Goal: Check status: Check status

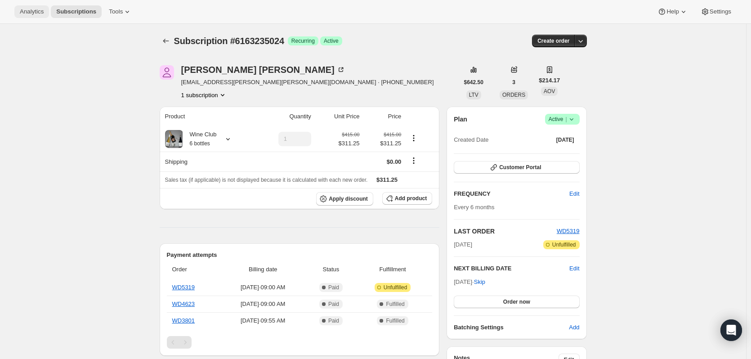
click at [17, 10] on button "Analytics" at bounding box center [31, 11] width 35 height 13
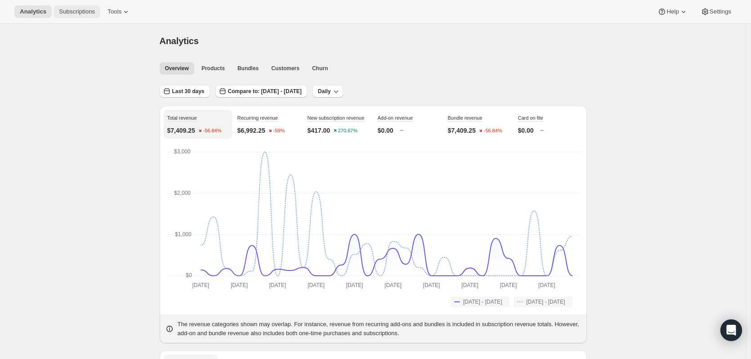
click at [79, 9] on span "Subscriptions" at bounding box center [77, 11] width 36 height 7
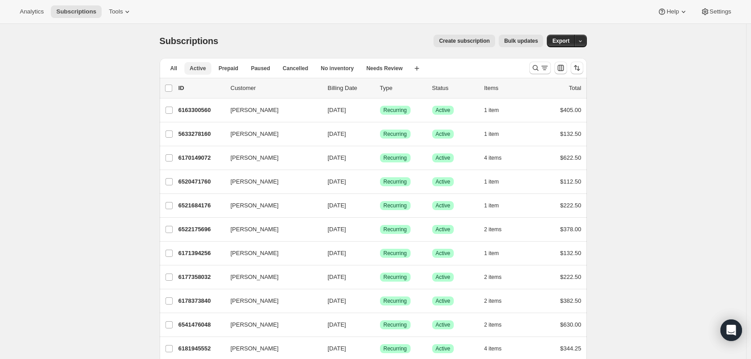
click at [201, 70] on span "Active" at bounding box center [198, 68] width 16 height 7
click at [195, 65] on span "Active" at bounding box center [198, 68] width 16 height 7
click at [174, 71] on span "All" at bounding box center [173, 68] width 7 height 7
click at [233, 65] on span "Prepaid" at bounding box center [229, 68] width 20 height 7
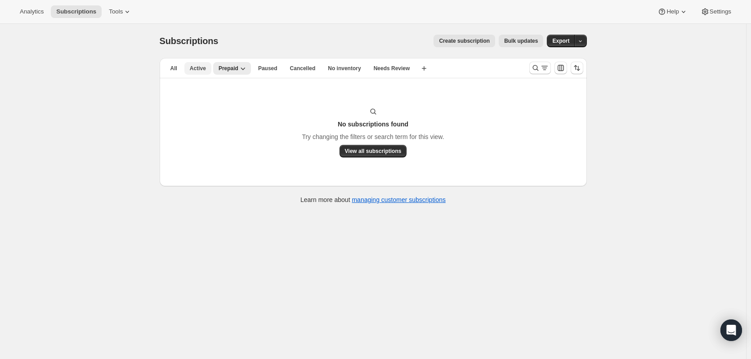
click at [205, 68] on span "Active" at bounding box center [198, 68] width 16 height 7
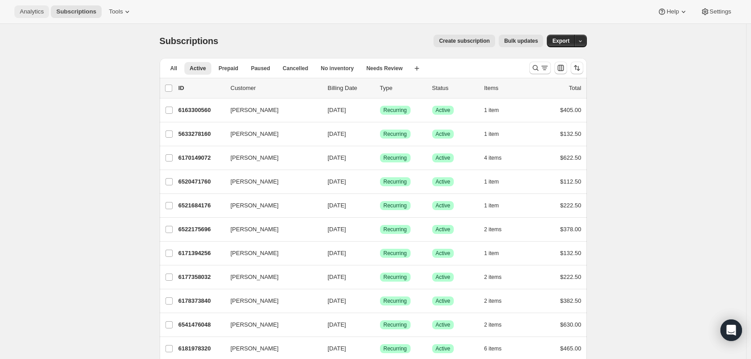
click at [37, 14] on span "Analytics" at bounding box center [32, 11] width 24 height 7
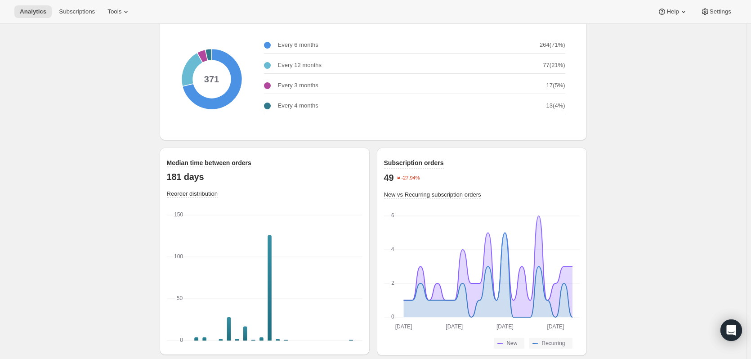
scroll to position [1162, 0]
